Goal: Navigation & Orientation: Find specific page/section

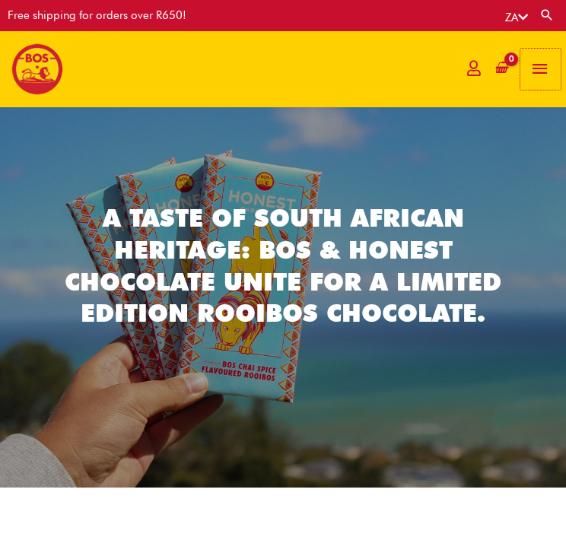
click at [537, 65] on span "button" at bounding box center [540, 69] width 21 height 41
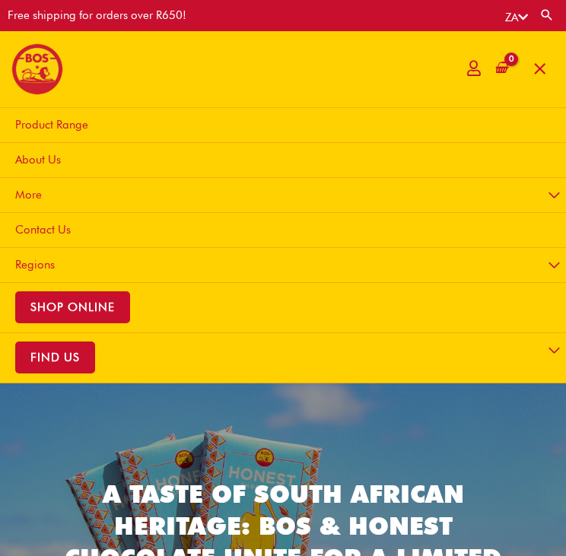
click at [267, 113] on link "Product Range" at bounding box center [285, 125] width 579 height 35
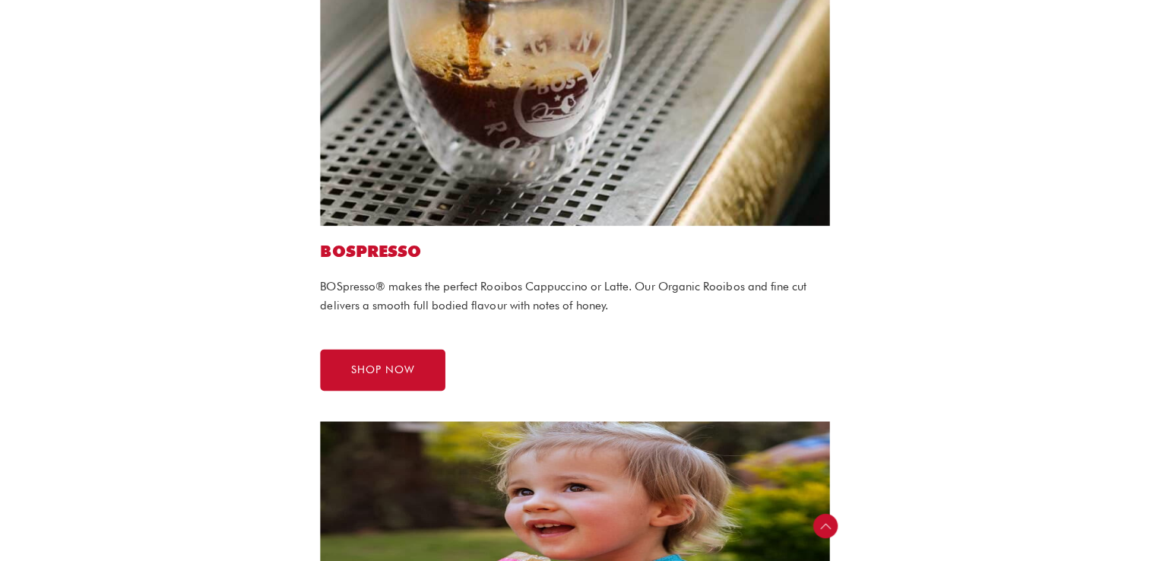
scroll to position [1271, 0]
